Goal: Register for event/course: Sign up to attend an event or enroll in a course

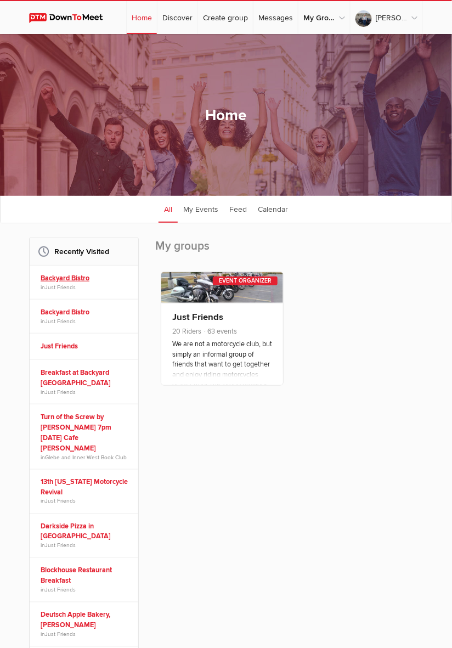
click at [63, 284] on link "Backyard Bistro" at bounding box center [86, 278] width 90 height 10
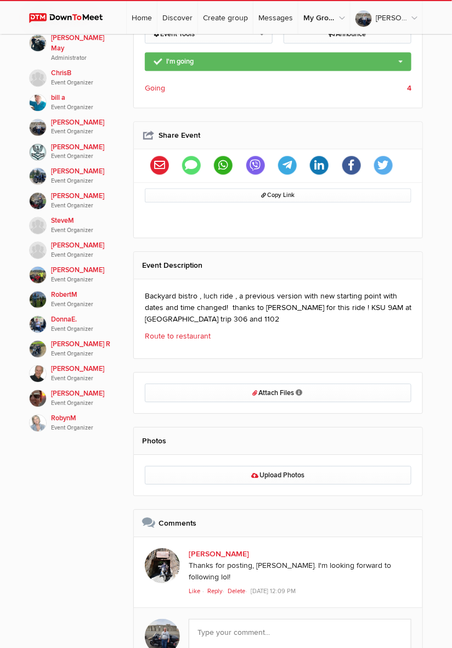
scroll to position [513, 0]
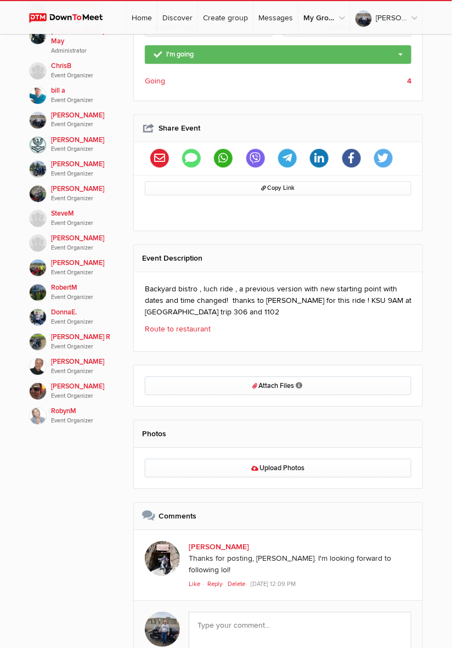
click at [178, 325] on link "Route to restaurant" at bounding box center [178, 328] width 66 height 9
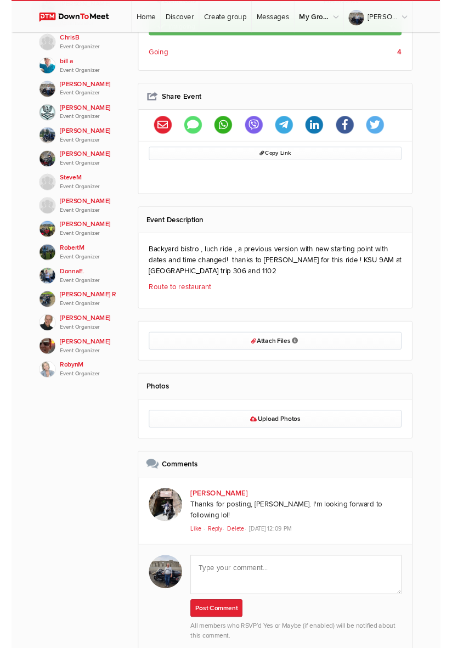
scroll to position [548, 0]
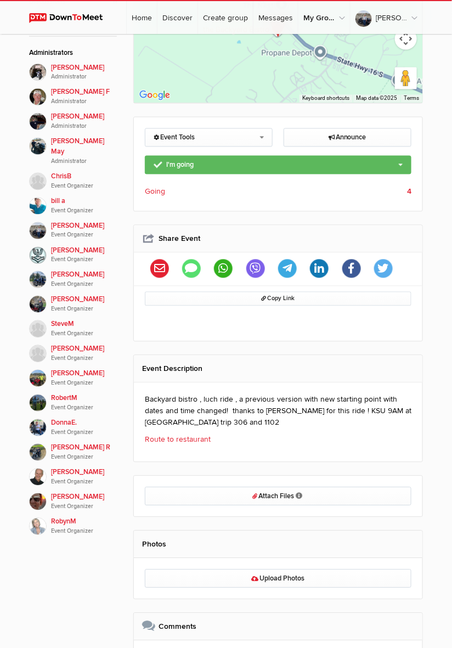
scroll to position [403, 0]
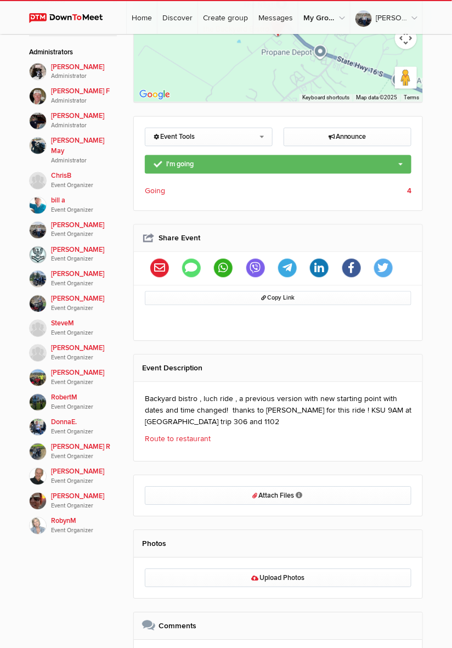
click at [183, 438] on link "Route to restaurant" at bounding box center [178, 438] width 66 height 9
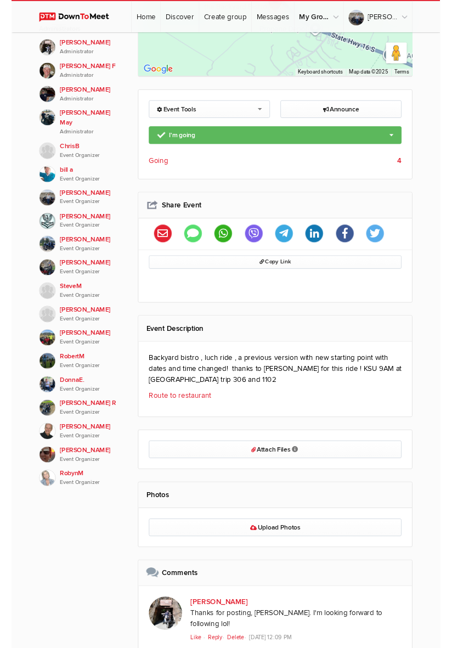
scroll to position [438, 0]
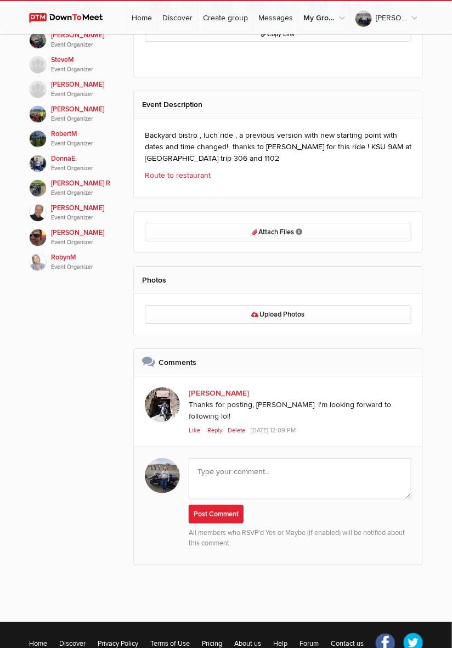
scroll to position [684, 0]
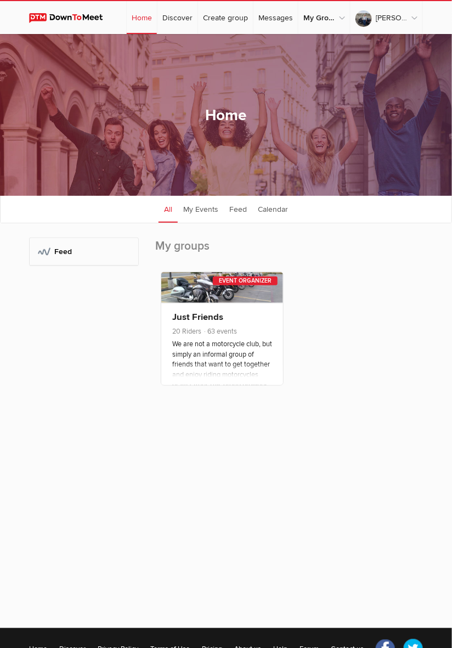
scroll to position [72, 0]
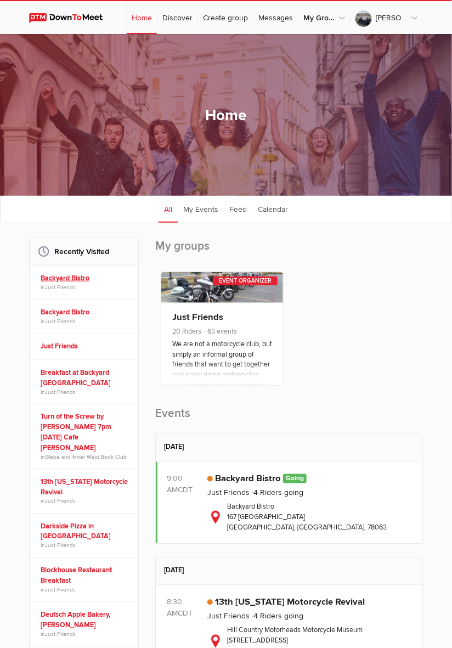
click at [68, 284] on link "Backyard Bistro" at bounding box center [86, 278] width 90 height 10
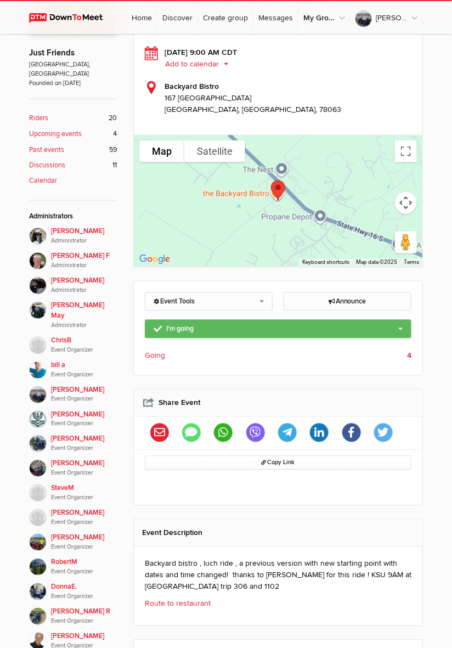
scroll to position [304, 0]
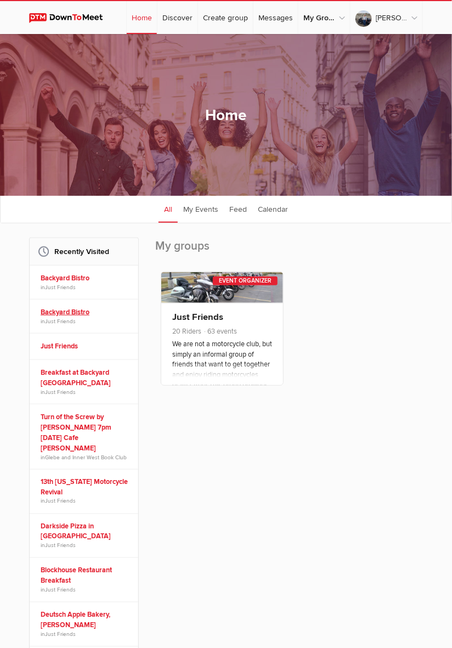
click at [50, 318] on link "Backyard Bistro" at bounding box center [86, 312] width 90 height 10
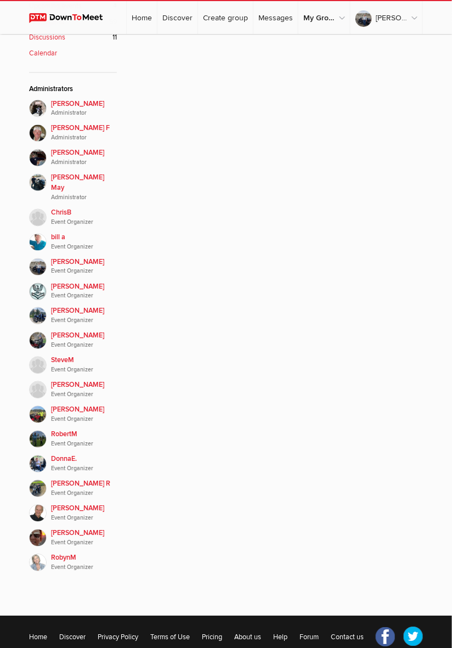
scroll to position [371, 0]
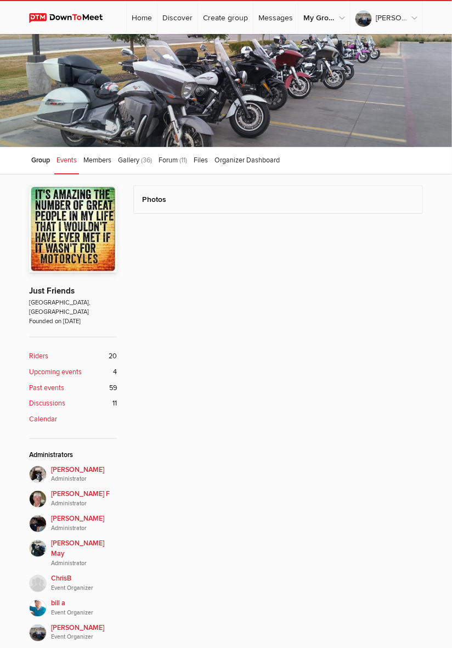
click at [61, 367] on b "Upcoming events" at bounding box center [55, 372] width 53 height 10
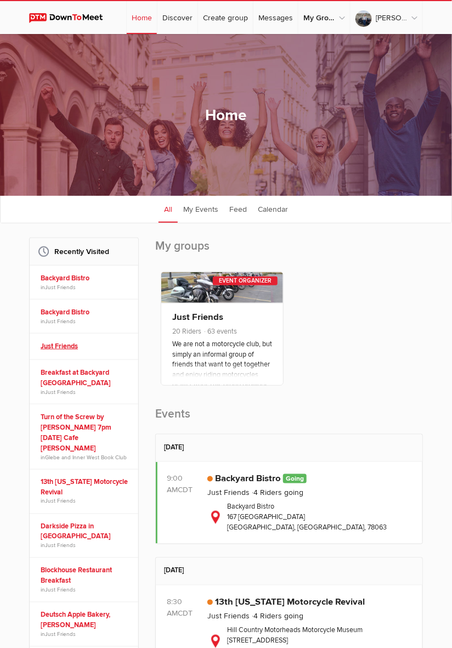
click at [61, 352] on link "Just Friends" at bounding box center [86, 346] width 90 height 10
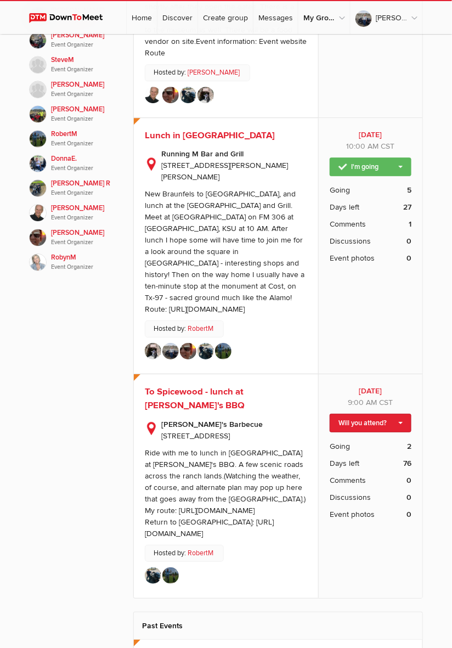
scroll to position [664, 0]
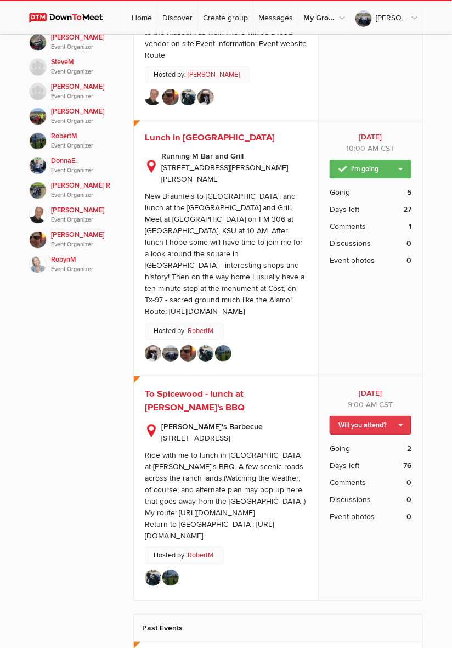
click at [368, 416] on link "Will you attend?" at bounding box center [371, 425] width 82 height 19
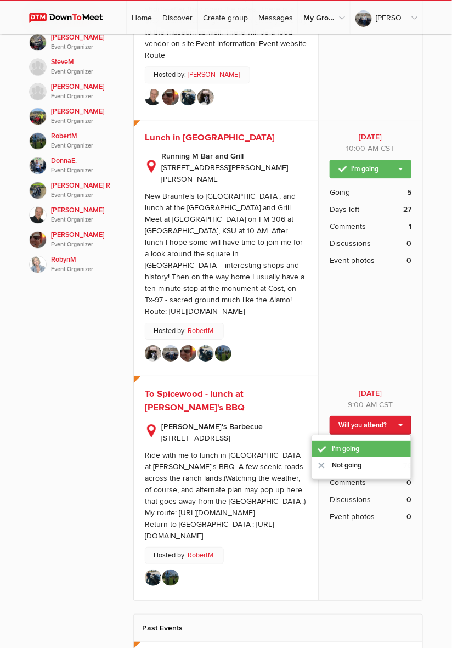
click at [347, 440] on link "I'm going" at bounding box center [361, 448] width 99 height 16
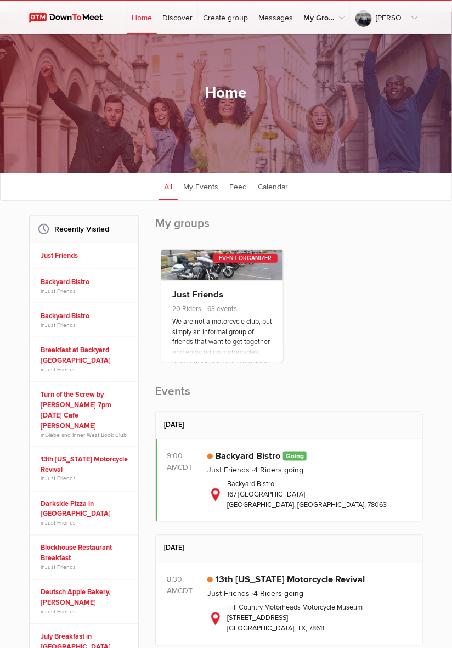
scroll to position [25, 0]
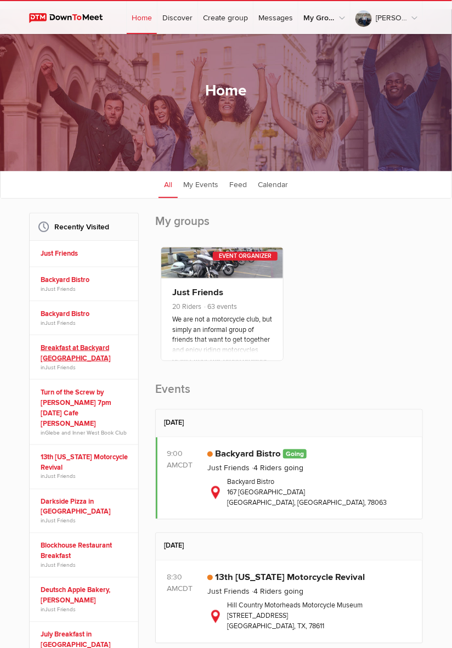
click at [69, 363] on link "Breakfast at Backyard [GEOGRAPHIC_DATA]" at bounding box center [86, 353] width 90 height 21
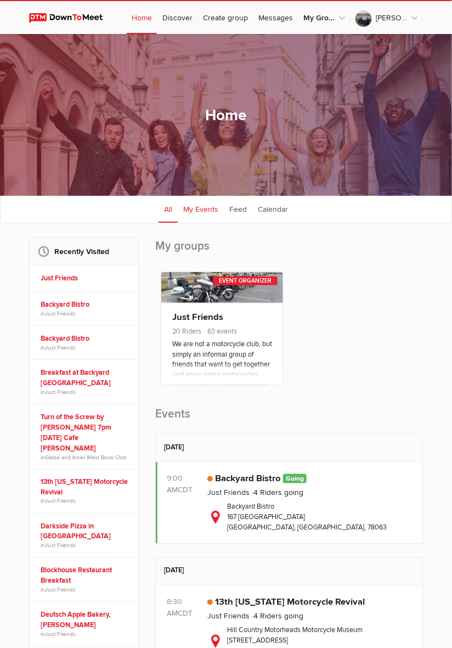
click at [199, 217] on link "My Events" at bounding box center [201, 208] width 46 height 27
click at [244, 497] on link "Just Friends" at bounding box center [228, 492] width 42 height 9
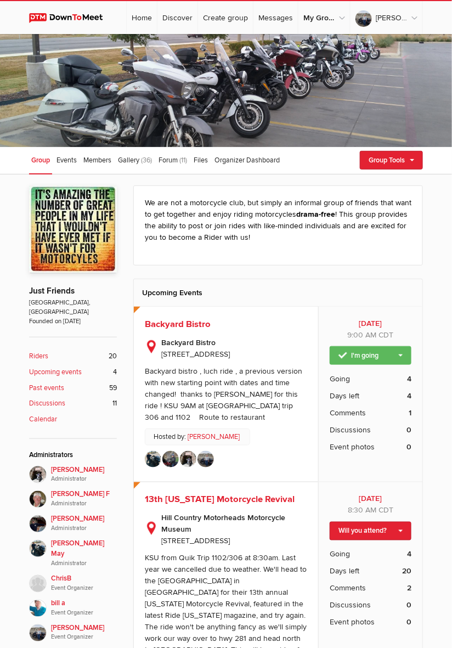
click at [191, 347] on b "Backyard Bistro" at bounding box center [234, 343] width 146 height 12
click at [185, 324] on span "Backyard Bistro" at bounding box center [178, 324] width 66 height 11
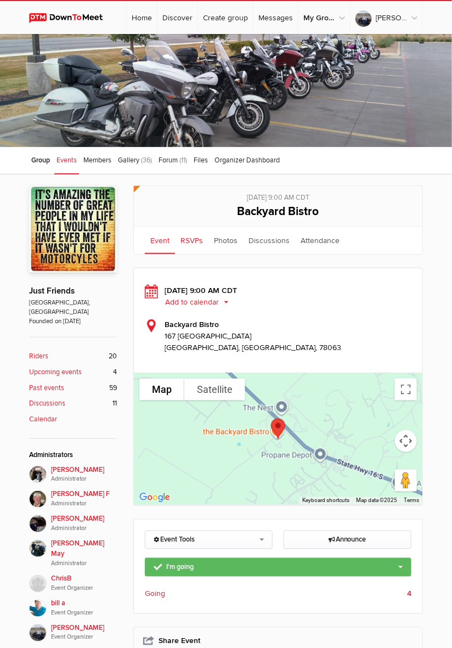
click at [195, 238] on link "RSVPs" at bounding box center [191, 240] width 33 height 27
